Goal: Book appointment/travel/reservation

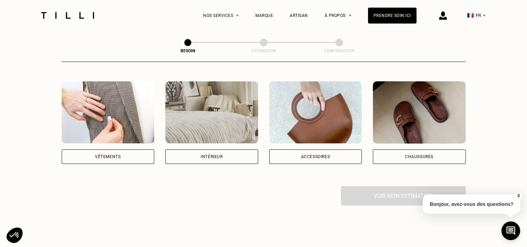
scroll to position [130, 0]
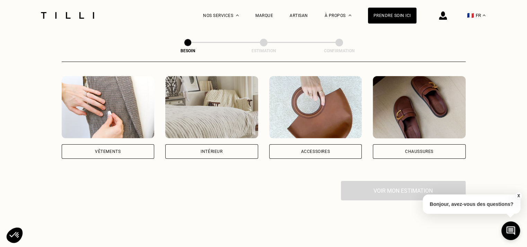
click at [198, 114] on img at bounding box center [211, 107] width 93 height 62
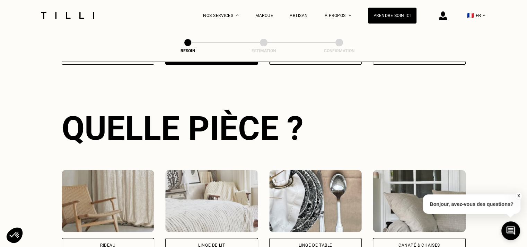
scroll to position [226, 0]
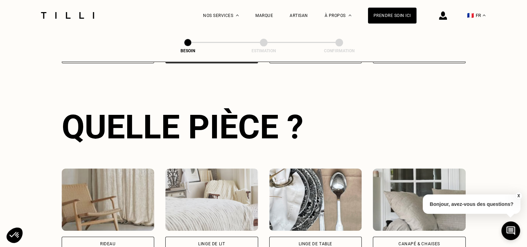
click at [125, 195] on img at bounding box center [108, 200] width 93 height 62
select select "FR"
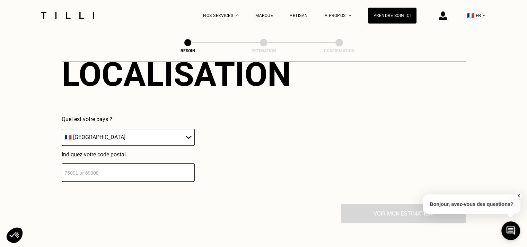
scroll to position [470, 0]
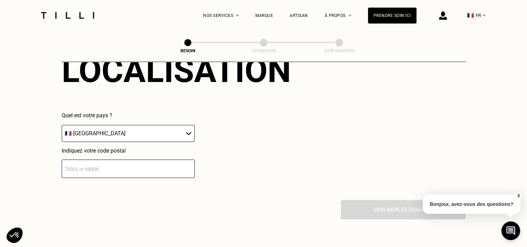
click at [72, 163] on input "number" at bounding box center [128, 169] width 133 height 18
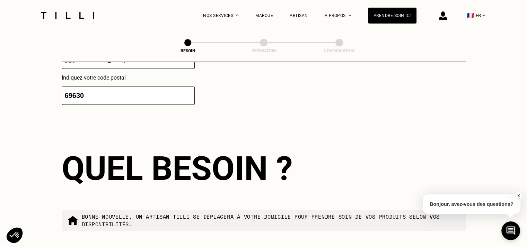
scroll to position [523, 0]
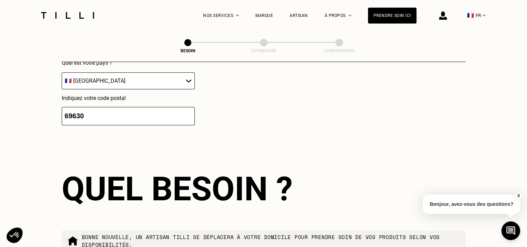
type input "69630"
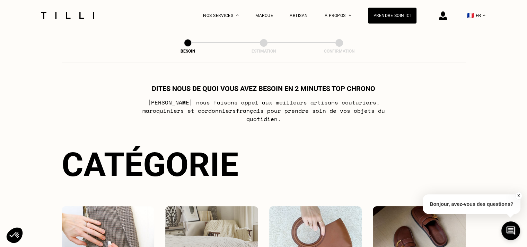
drag, startPoint x: 452, startPoint y: 0, endPoint x: 492, endPoint y: 122, distance: 128.3
click at [492, 122] on div "Besoin Estimation Confirmation Dites nous de quoi vous avez besoin en 2 minutes…" at bounding box center [264, 201] width 498 height 341
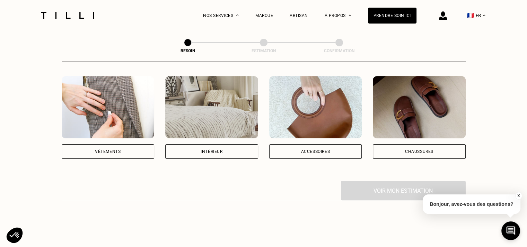
scroll to position [137, 0]
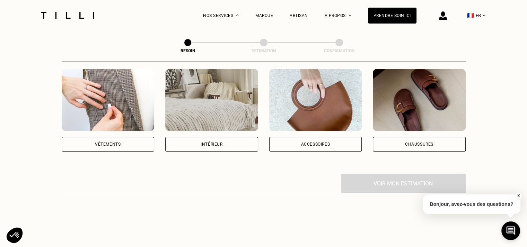
click at [221, 105] on img at bounding box center [211, 100] width 93 height 62
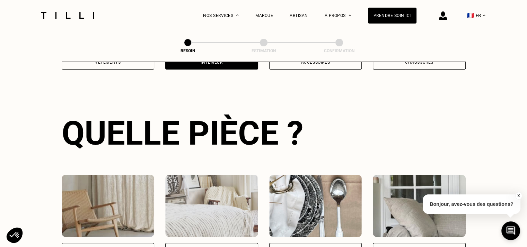
scroll to position [226, 0]
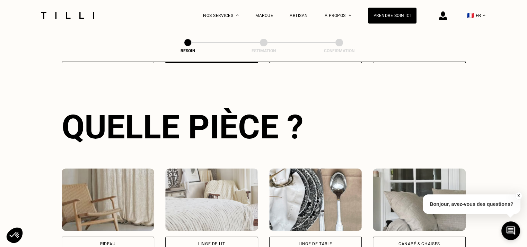
click at [104, 198] on img at bounding box center [108, 200] width 93 height 62
select select "FR"
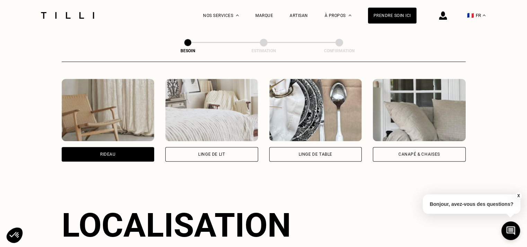
scroll to position [415, 0]
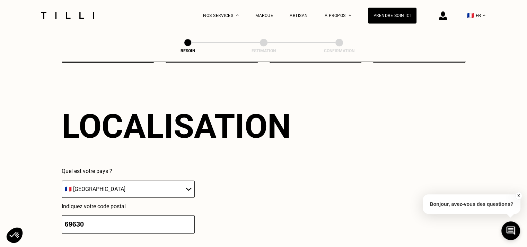
click at [86, 219] on input "69630" at bounding box center [128, 224] width 133 height 18
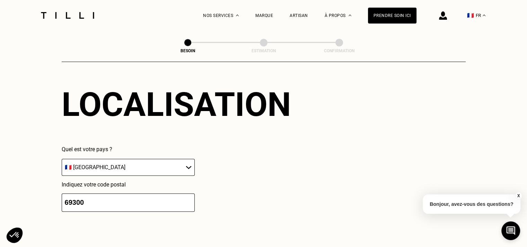
scroll to position [443, 0]
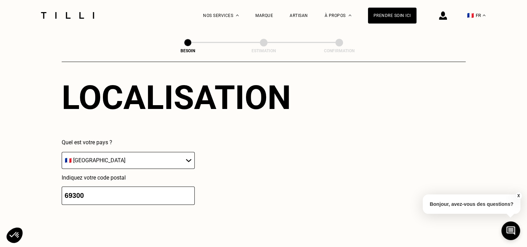
click at [89, 191] on input "69300" at bounding box center [128, 196] width 133 height 18
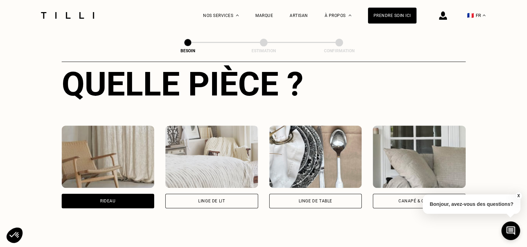
scroll to position [266, 0]
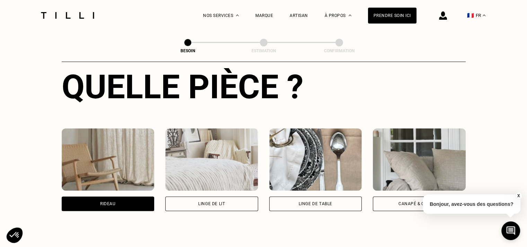
type input "69900"
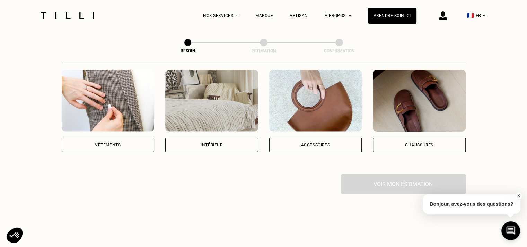
scroll to position [124, 0]
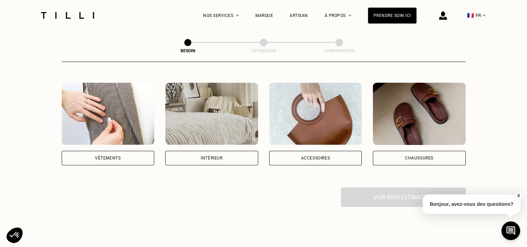
click at [208, 108] on img at bounding box center [211, 114] width 93 height 62
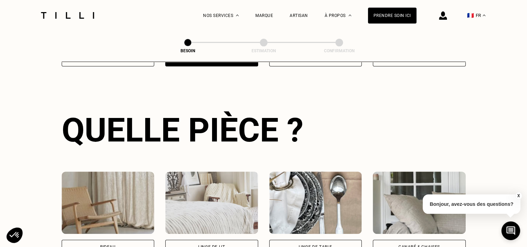
scroll to position [226, 0]
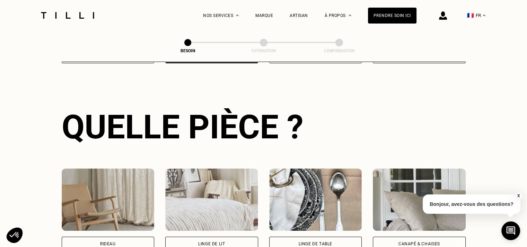
click at [112, 203] on img at bounding box center [108, 200] width 93 height 62
select select "FR"
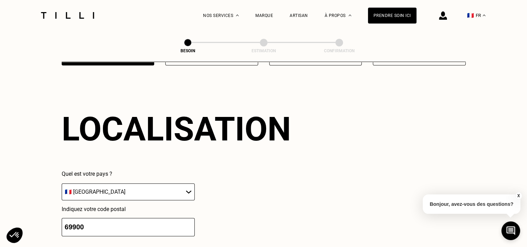
scroll to position [415, 0]
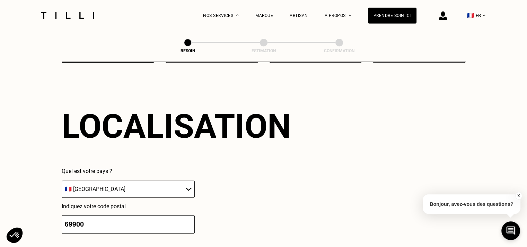
click at [87, 220] on input "69900" at bounding box center [128, 224] width 133 height 18
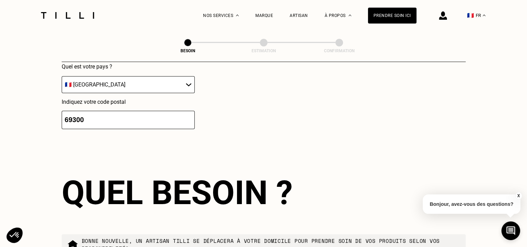
scroll to position [412, 0]
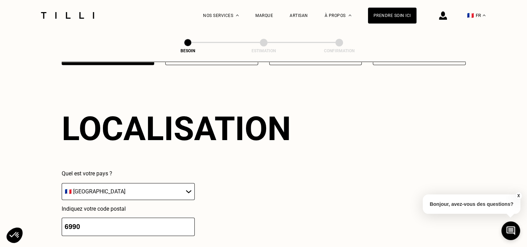
type input "69900"
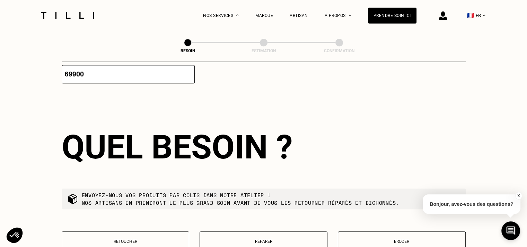
scroll to position [587, 0]
